Goal: Task Accomplishment & Management: Complete application form

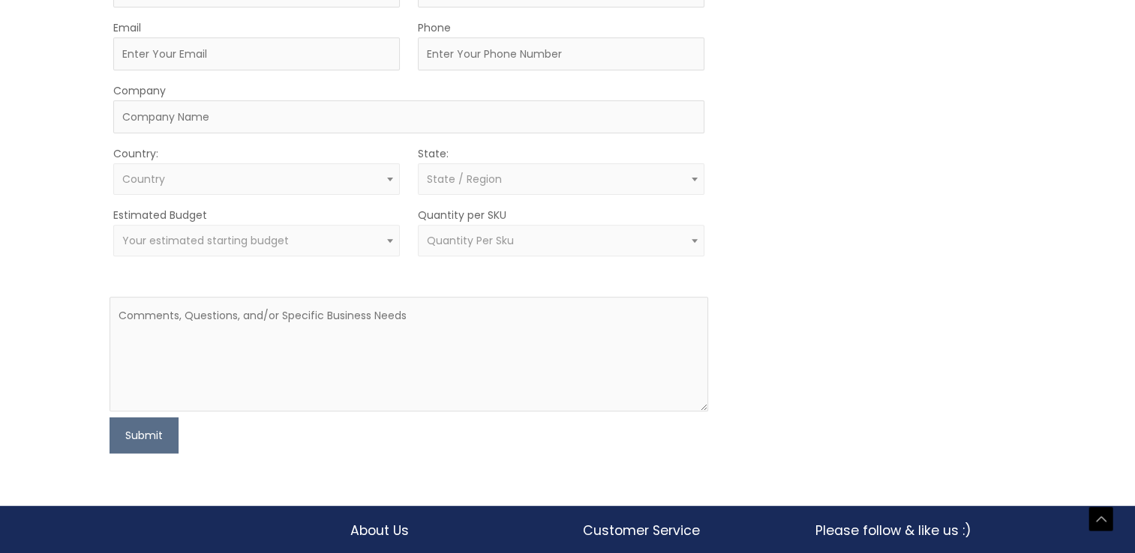
scroll to position [600, 0]
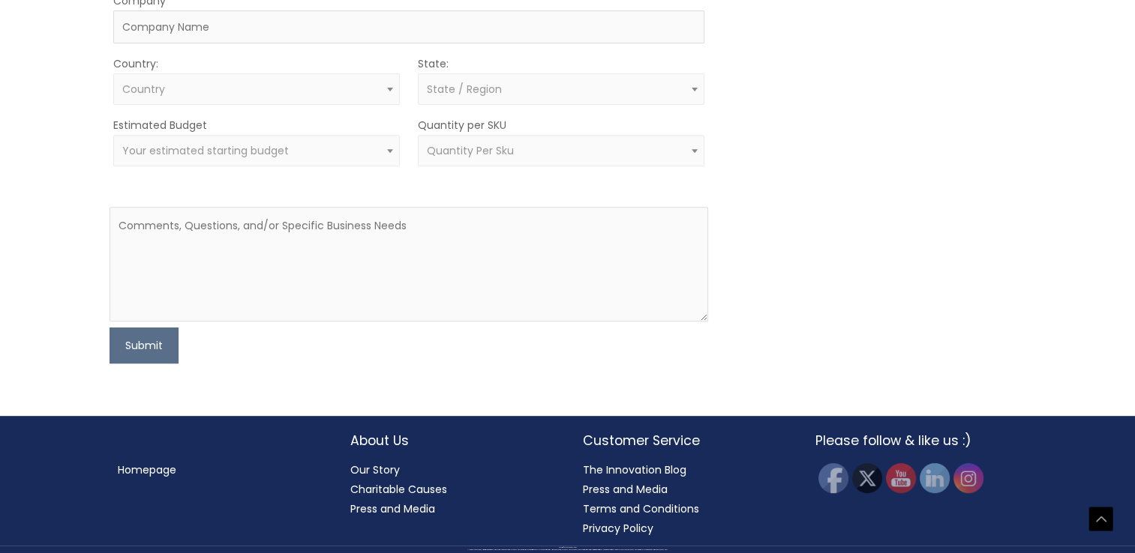
type input "[PERSON_NAME]"
type input "Tabadero"
type input "[PERSON_NAME][EMAIL_ADDRESS][DOMAIN_NAME]"
type input "5342483282"
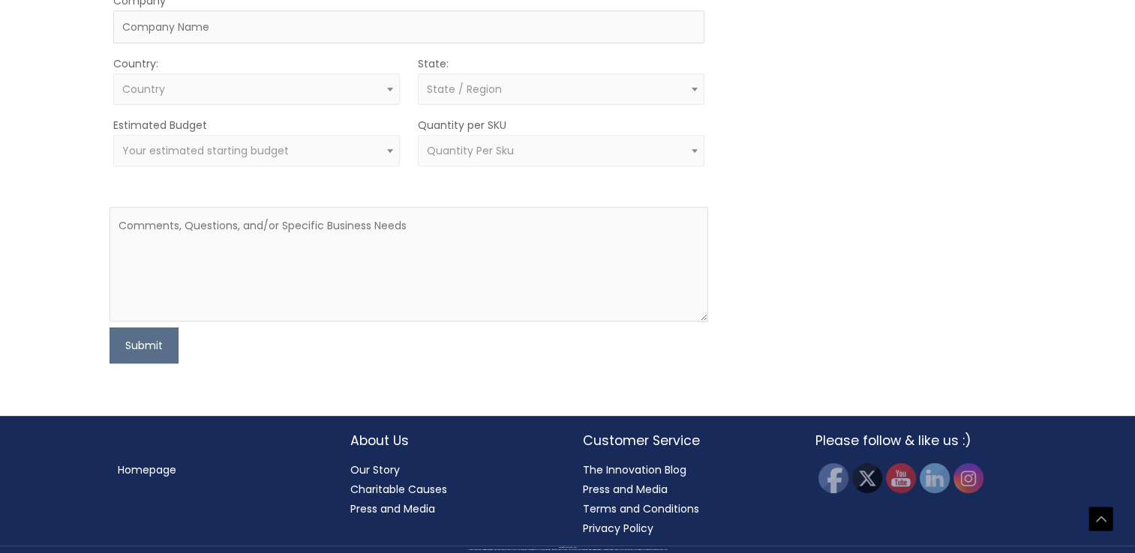
type input "Tenkara Laboratories Inc"
type textarea "Hey there, I heard of Global Protection Corp. through the grapevine as someone …"
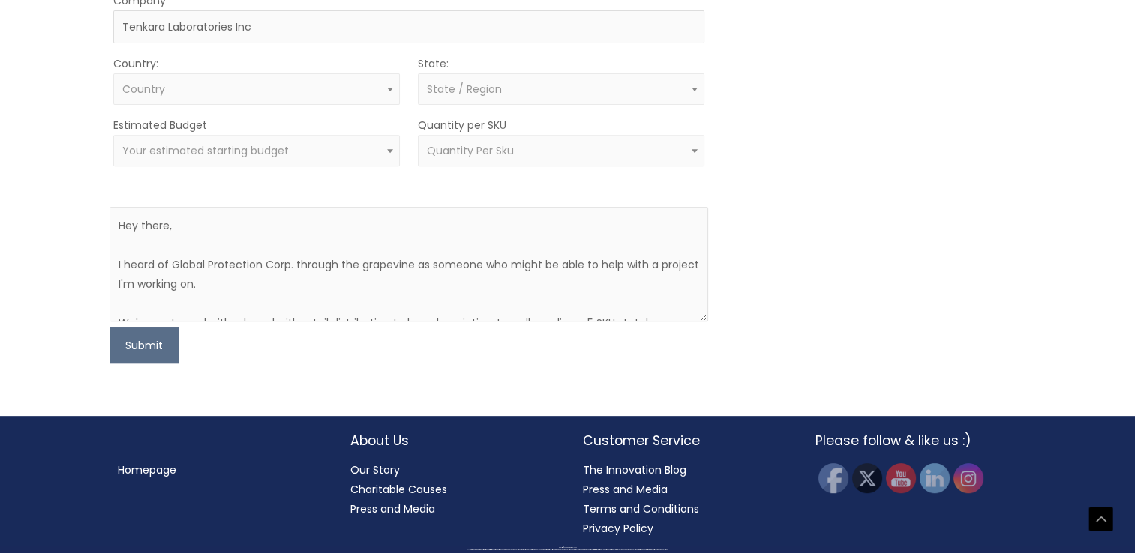
scroll to position [750, 0]
click at [282, 105] on span "Country" at bounding box center [256, 88] width 286 height 31
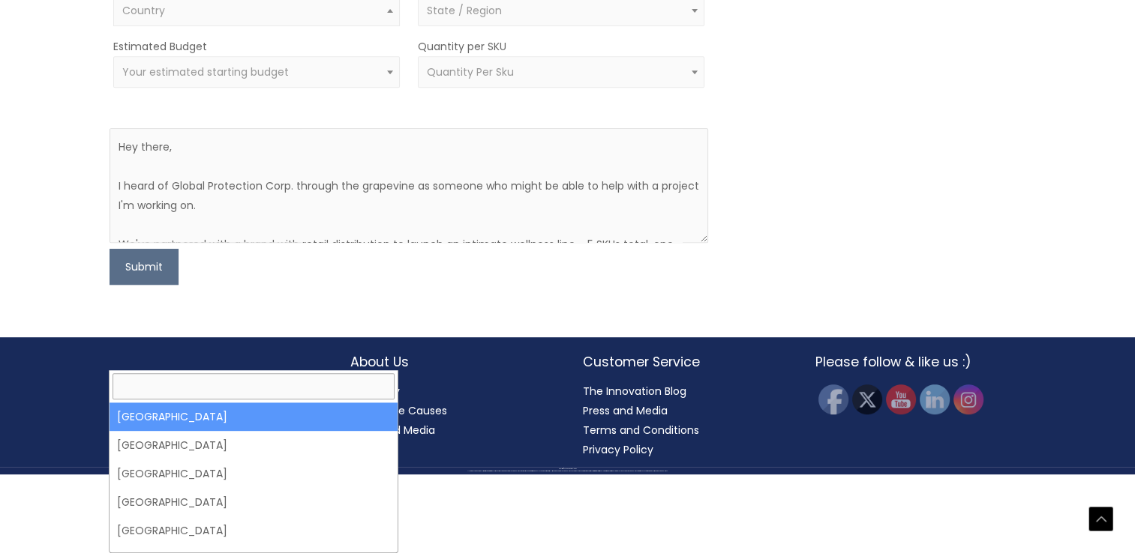
select select "[GEOGRAPHIC_DATA]"
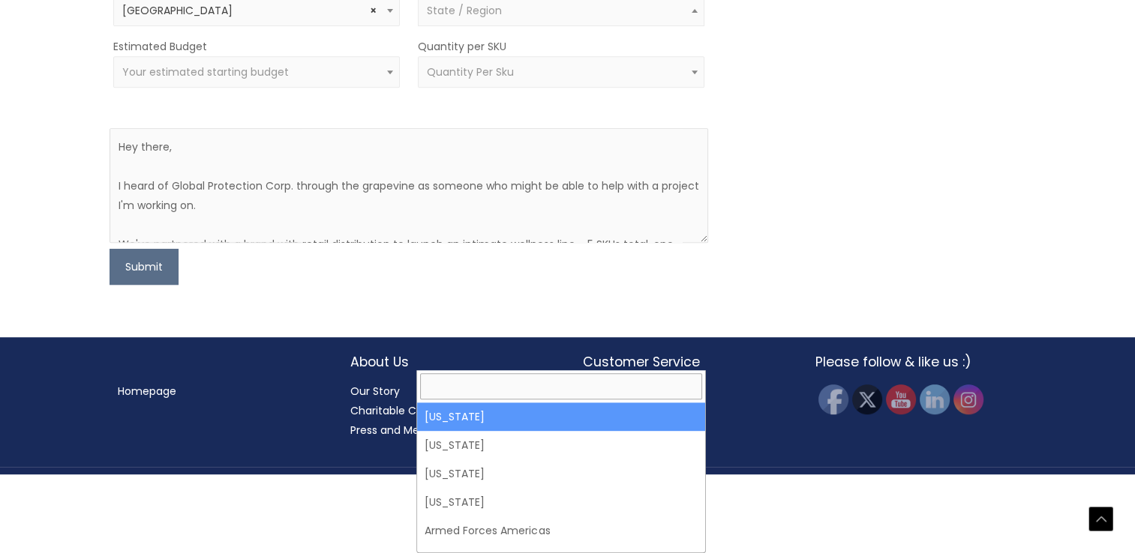
click at [460, 18] on span "State / Region" at bounding box center [464, 10] width 75 height 15
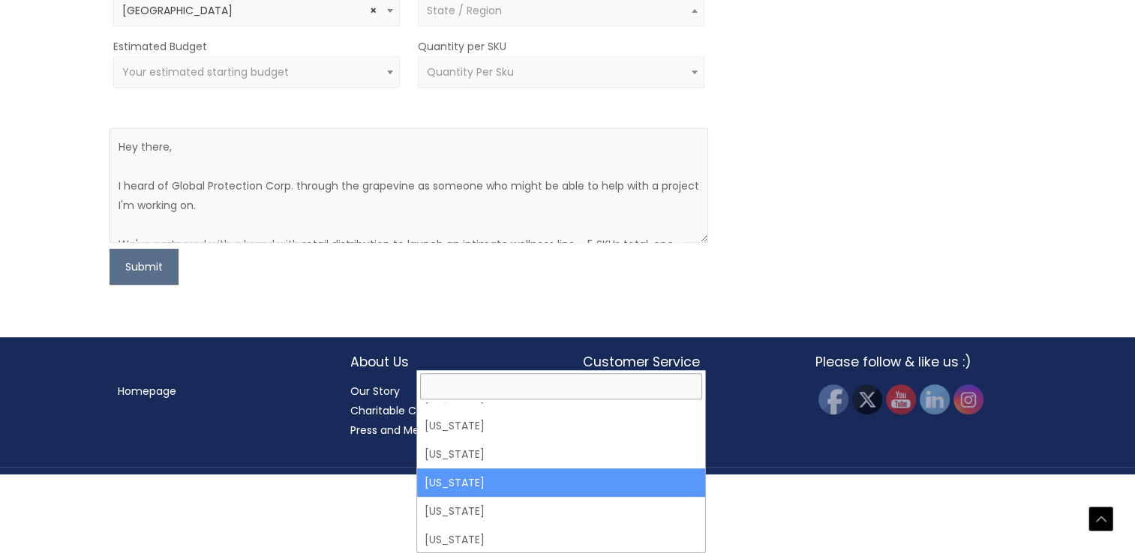
scroll to position [300, 0]
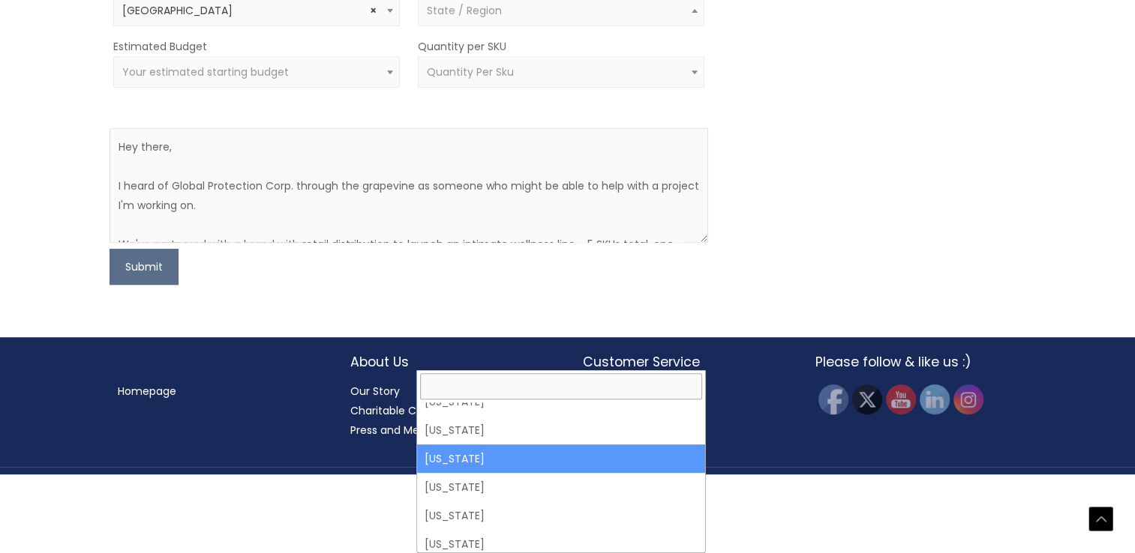
select select "[US_STATE]"
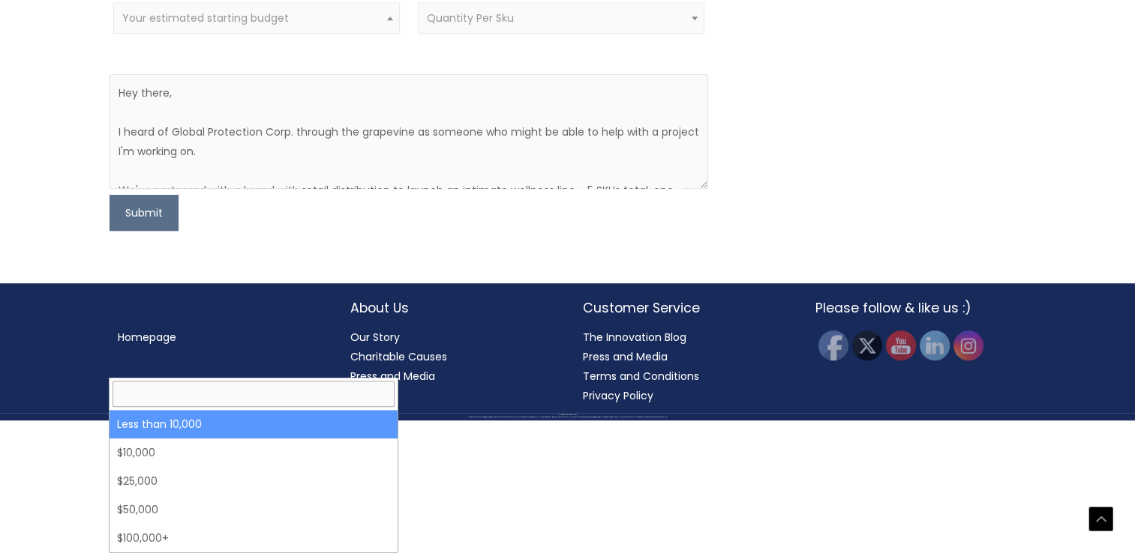
click at [300, 25] on span "Your estimated starting budget" at bounding box center [256, 18] width 269 height 14
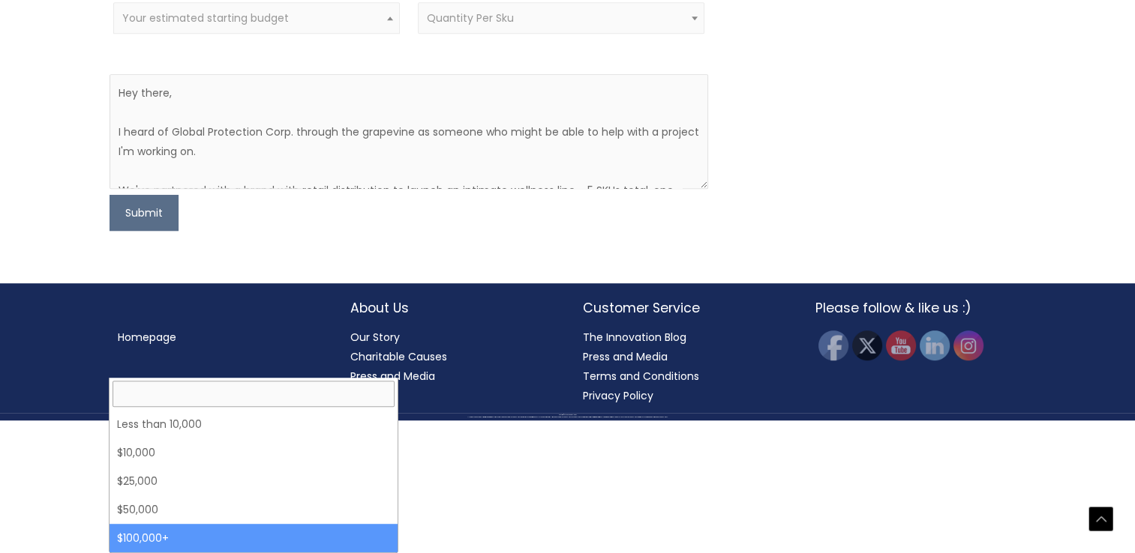
select select "100000+"
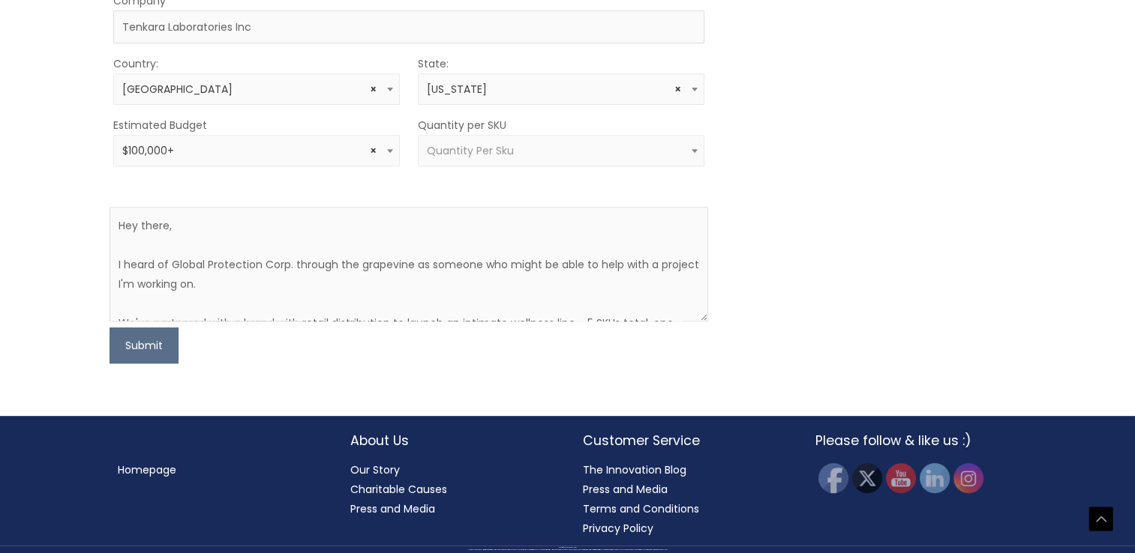
click at [515, 158] on span "Quantity Per Sku" at bounding box center [561, 151] width 269 height 14
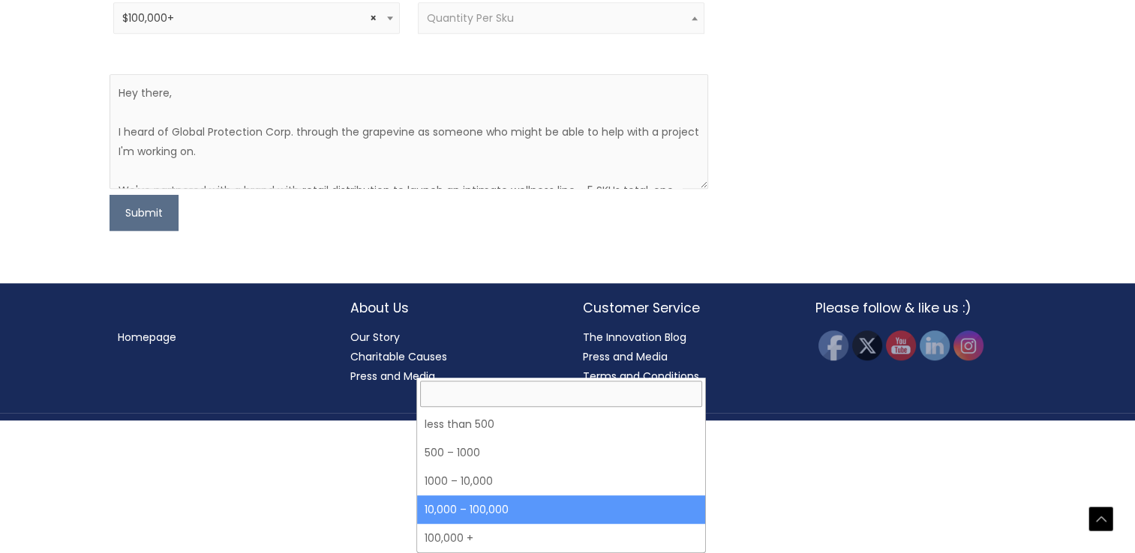
select select "5"
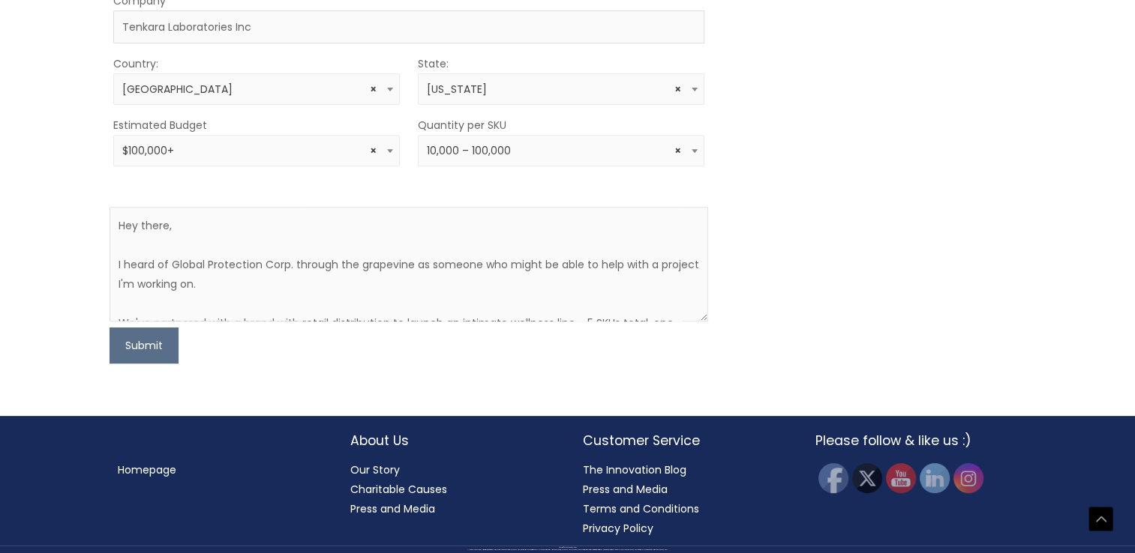
scroll to position [930, 0]
drag, startPoint x: 287, startPoint y: 266, endPoint x: 166, endPoint y: 265, distance: 120.7
click at [166, 265] on textarea "Hey there, I heard of Global Protection Corp. through the grapevine as someone …" at bounding box center [408, 264] width 598 height 115
type textarea "Hey there, I heard of Cosmetic Solutions through the grapevine as someone who m…"
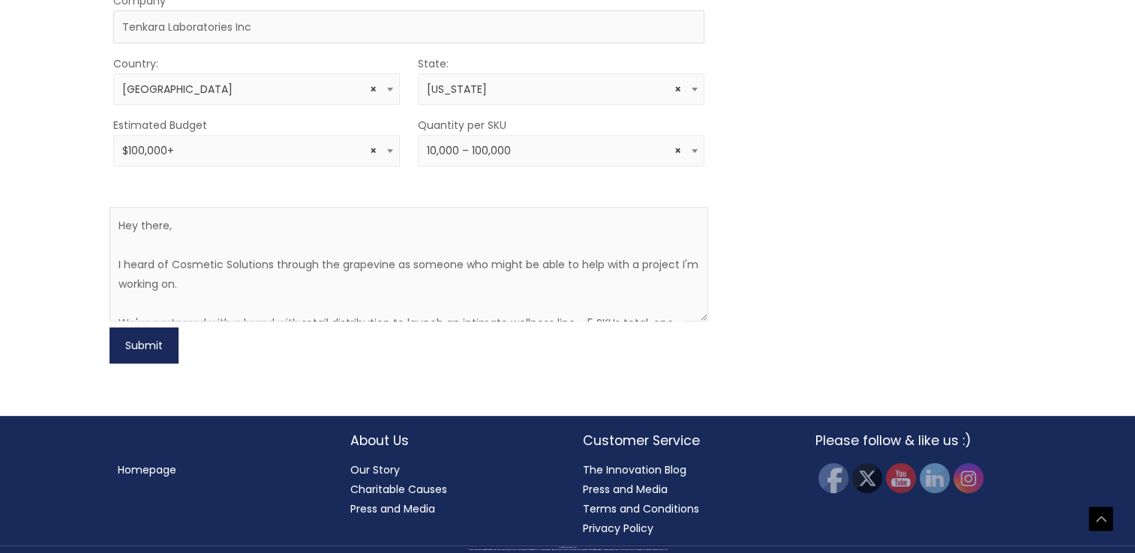
click at [145, 355] on button "Submit" at bounding box center [143, 346] width 69 height 36
